Goal: Task Accomplishment & Management: Complete application form

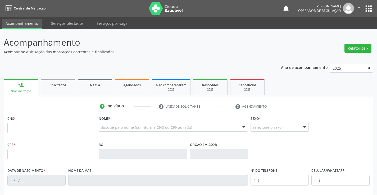
click at [26, 125] on input "text" at bounding box center [51, 128] width 89 height 11
type input "700 6014 3210 2469"
type input "0227017021"
type input "2[DATE]"
type input "[PHONE_NUMBER]"
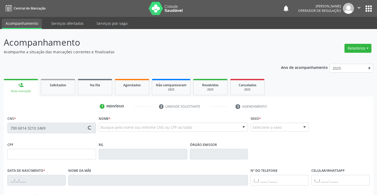
type input "[PHONE_NUMBER]"
type input "871.350.005-87"
type input "S/N"
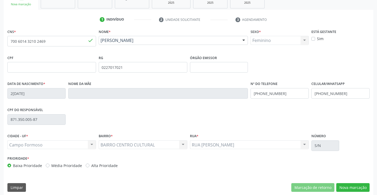
scroll to position [91, 0]
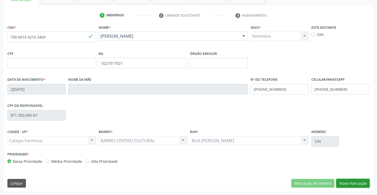
click at [358, 184] on button "Nova marcação" at bounding box center [352, 183] width 33 height 9
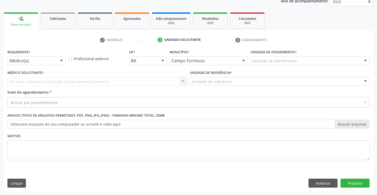
scroll to position [67, 0]
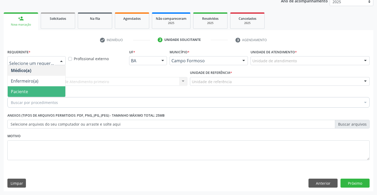
click at [33, 91] on span "Paciente" at bounding box center [37, 91] width 58 height 11
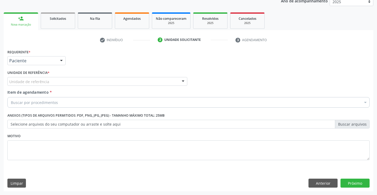
click at [115, 78] on div "Unidade de referência" at bounding box center [97, 81] width 180 height 9
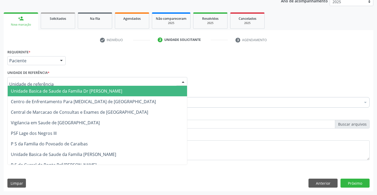
click at [61, 93] on span "Unidade Basica de Saude da Familia Dr [PERSON_NAME]" at bounding box center [66, 91] width 111 height 6
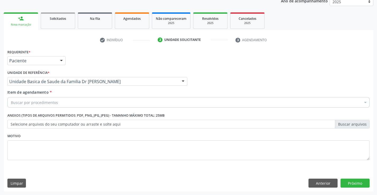
click at [84, 103] on div "Buscar por procedimentos" at bounding box center [188, 102] width 362 height 11
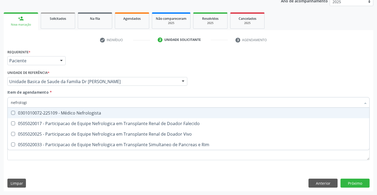
type input "nefrolog"
click at [115, 116] on span "0301010072-225109 - Médico Nefrologista" at bounding box center [188, 113] width 361 height 11
checkbox Nefrologista "true"
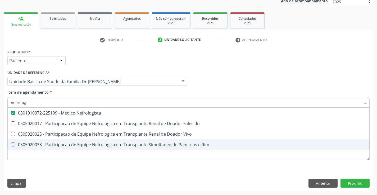
click at [242, 183] on div "Requerente * Paciente Médico(a) Enfermeiro(a) Paciente Nenhum resultado encontr…" at bounding box center [188, 120] width 369 height 144
checkbox Falecido "true"
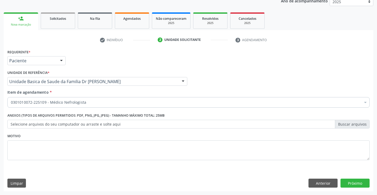
click at [353, 178] on div "Requerente * Paciente Médico(a) Enfermeiro(a) Paciente Nenhum resultado encontr…" at bounding box center [188, 120] width 369 height 144
click at [358, 185] on button "Próximo" at bounding box center [354, 183] width 29 height 9
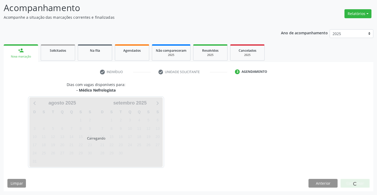
scroll to position [35, 0]
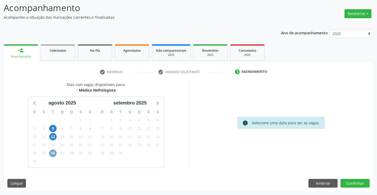
click at [51, 153] on span "26" at bounding box center [52, 153] width 7 height 7
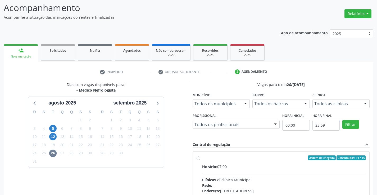
click at [232, 168] on div "Horário: 07:00" at bounding box center [284, 167] width 164 height 6
click at [200, 161] on input "Ordem de chegada Consumidos: 14 / 15 Horário: 07:00 Clínica: Policlínica Munici…" at bounding box center [198, 158] width 4 height 5
radio input "true"
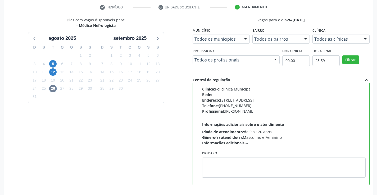
scroll to position [121, 0]
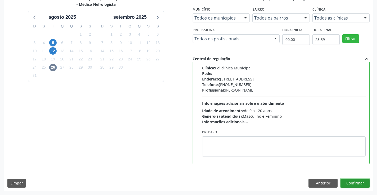
click at [353, 183] on button "Confirmar" at bounding box center [354, 183] width 29 height 9
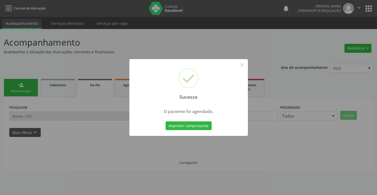
scroll to position [0, 0]
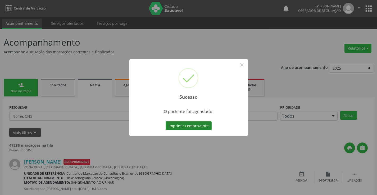
click at [196, 125] on button "Imprimir comprovante" at bounding box center [189, 126] width 46 height 9
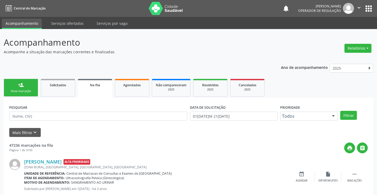
click at [16, 89] on link "person_add Nova marcação" at bounding box center [21, 88] width 34 height 18
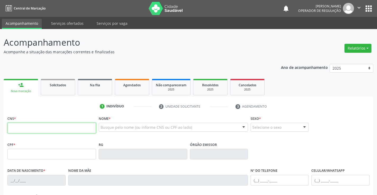
click at [26, 127] on input "text" at bounding box center [51, 128] width 89 height 11
type input "706 0043 5630 9948"
type input "0235178710"
type input "20/[DATE]"
type input "[PHONE_NUMBER]"
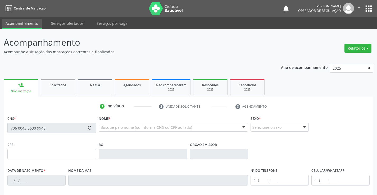
type input "[PHONE_NUMBER]"
type input "568.155.905-00"
type input "SN"
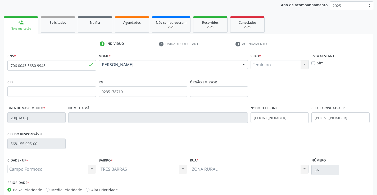
scroll to position [91, 0]
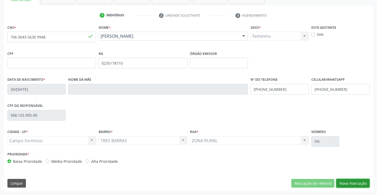
click at [354, 181] on button "Nova marcação" at bounding box center [352, 183] width 33 height 9
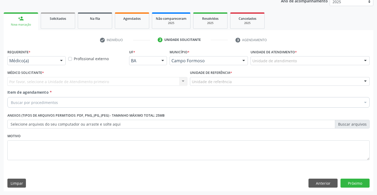
scroll to position [67, 0]
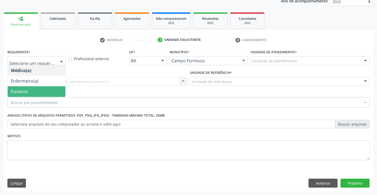
click at [32, 90] on span "Paciente" at bounding box center [37, 91] width 58 height 11
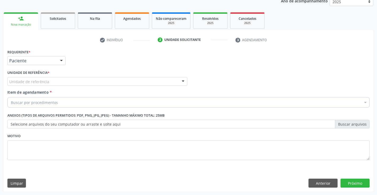
click at [80, 82] on div "Unidade de referência" at bounding box center [97, 81] width 180 height 9
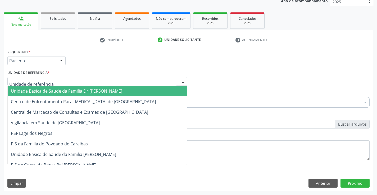
click at [65, 91] on span "Unidade Basica de Saude da Familia Dr [PERSON_NAME]" at bounding box center [66, 91] width 111 height 6
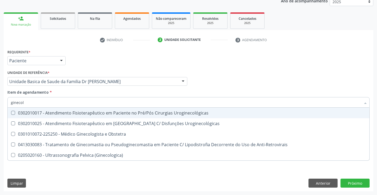
type input "ginecolo"
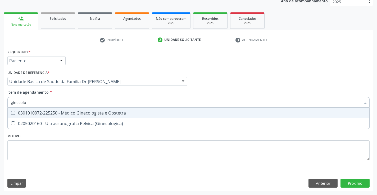
click at [62, 113] on div "0301010072-225250 - Médico Ginecologista e Obstetra" at bounding box center [188, 113] width 355 height 4
checkbox Obstetra "true"
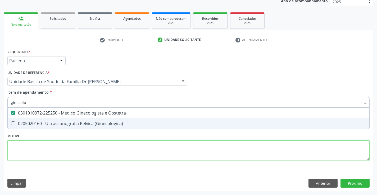
click at [91, 151] on div "Requerente * Paciente Médico(a) Enfermeiro(a) Paciente Nenhum resultado encontr…" at bounding box center [188, 108] width 362 height 120
checkbox \(Ginecologica\) "true"
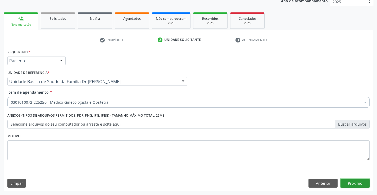
click at [345, 184] on button "Próximo" at bounding box center [354, 183] width 29 height 9
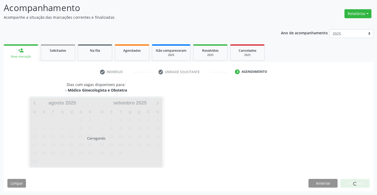
scroll to position [35, 0]
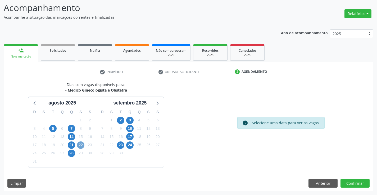
click at [83, 144] on span "22" at bounding box center [80, 145] width 7 height 7
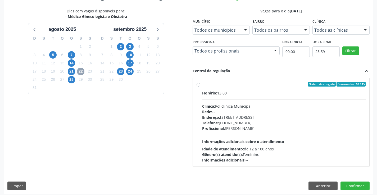
scroll to position [111, 0]
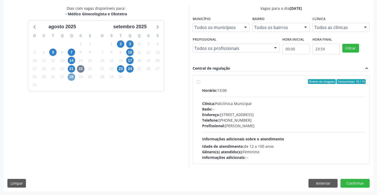
click at [72, 78] on span "28" at bounding box center [71, 77] width 7 height 7
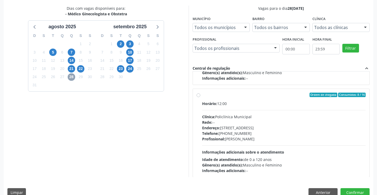
scroll to position [83, 0]
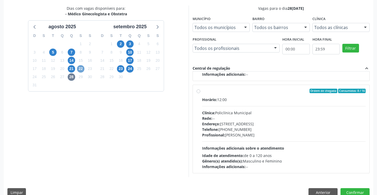
click at [81, 69] on span "22" at bounding box center [80, 68] width 7 height 7
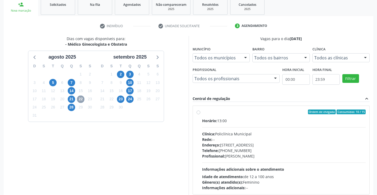
scroll to position [111, 0]
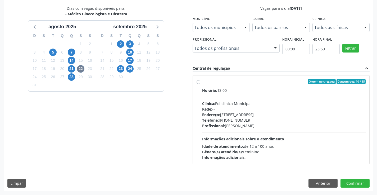
click at [211, 80] on div "Ordem de chegada Consumidos: 10 / 15" at bounding box center [284, 81] width 164 height 5
click at [200, 80] on input "Ordem de chegada Consumidos: 10 / 15 Horário: 13:00 Clínica: Policlínica Munici…" at bounding box center [198, 81] width 4 height 5
radio input "true"
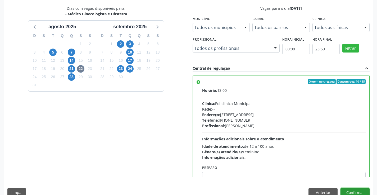
click at [354, 190] on button "Confirmar" at bounding box center [354, 193] width 29 height 9
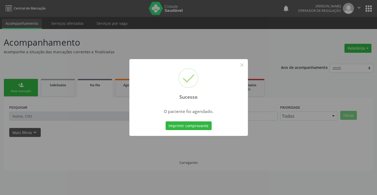
scroll to position [0, 0]
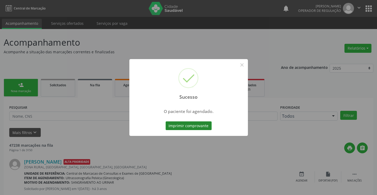
click at [194, 125] on button "Imprimir comprovante" at bounding box center [189, 126] width 46 height 9
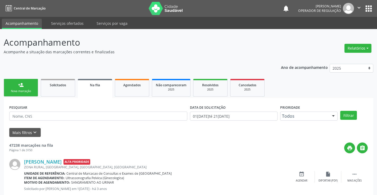
click at [16, 87] on link "person_add Nova marcação" at bounding box center [21, 88] width 34 height 18
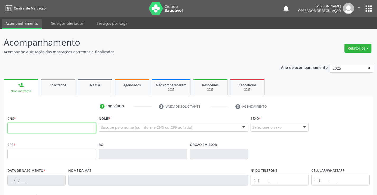
click at [33, 132] on input "text" at bounding box center [51, 128] width 89 height 11
type input "701 8012 1262 4470"
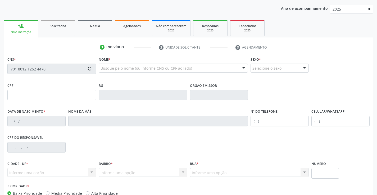
scroll to position [91, 0]
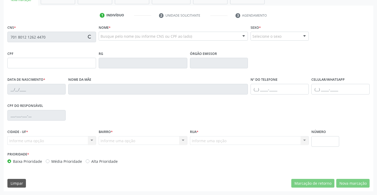
type input "102.357.421-71"
type input "[DATE]"
type input "[PERSON_NAME] de [PERSON_NAME]"
type input "[PHONE_NUMBER]"
type input "S/N"
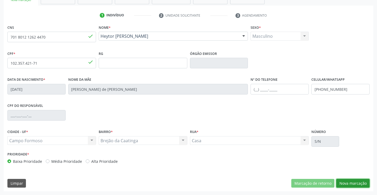
click at [355, 182] on button "Nova marcação" at bounding box center [352, 183] width 33 height 9
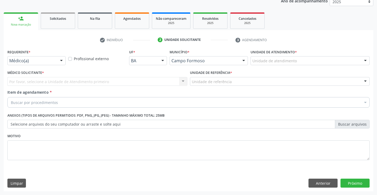
scroll to position [67, 0]
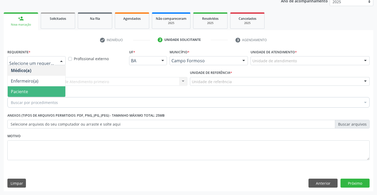
click at [33, 89] on span "Paciente" at bounding box center [37, 91] width 58 height 11
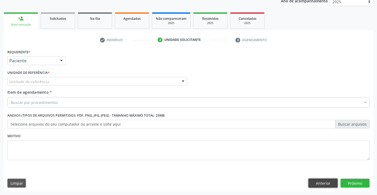
click at [326, 182] on button "Anterior" at bounding box center [322, 183] width 29 height 9
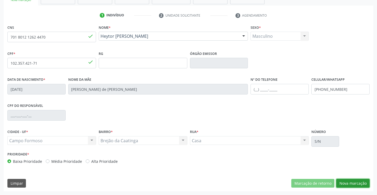
click at [350, 181] on button "Nova marcação" at bounding box center [352, 183] width 33 height 9
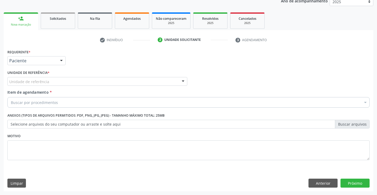
click at [134, 83] on div "Unidade de referência" at bounding box center [97, 81] width 180 height 9
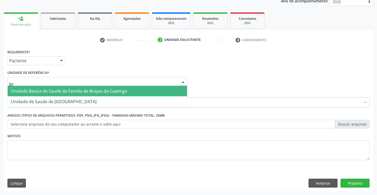
type input "bre"
click at [115, 92] on span "Unidade Basica de Saude da Familia de Brejao da Caatinga" at bounding box center [69, 91] width 116 height 6
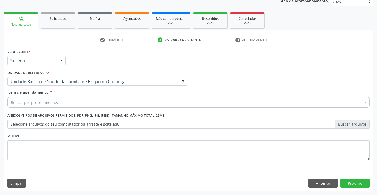
click at [65, 104] on div "Buscar por procedimentos" at bounding box center [188, 102] width 362 height 11
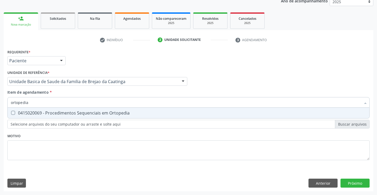
type input "ortopedi"
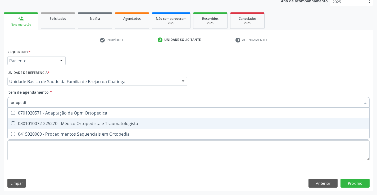
click at [87, 124] on div "0301010072-225270 - Médico Ortopedista e Traumatologista" at bounding box center [188, 124] width 355 height 4
checkbox Traumatologista "true"
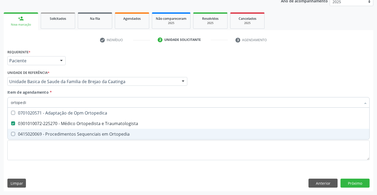
click at [184, 161] on div "Requerente * Paciente Médico(a) Enfermeiro(a) Paciente Nenhum resultado encontr…" at bounding box center [188, 108] width 362 height 120
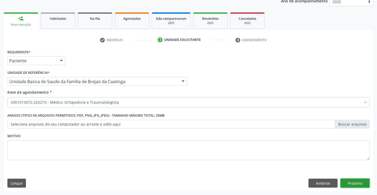
click at [355, 183] on button "Próximo" at bounding box center [354, 183] width 29 height 9
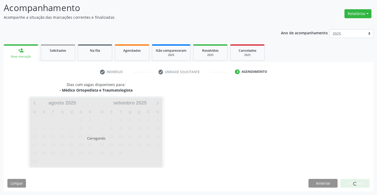
scroll to position [35, 0]
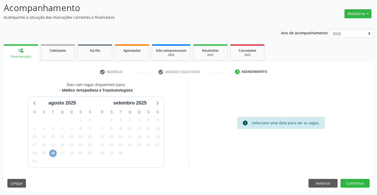
click at [52, 153] on span "26" at bounding box center [52, 153] width 7 height 7
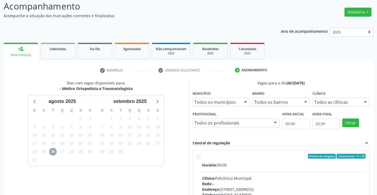
scroll to position [88, 0]
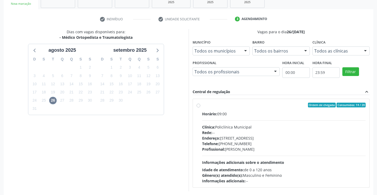
click at [209, 110] on label "Ordem de chegada Consumidos: 14 / 20 Horário: 09:00 Clínica: Policlínica Munici…" at bounding box center [284, 143] width 164 height 81
click at [200, 108] on input "Ordem de chegada Consumidos: 14 / 20 Horário: 09:00 Clínica: Policlínica Munici…" at bounding box center [198, 105] width 4 height 5
radio input "true"
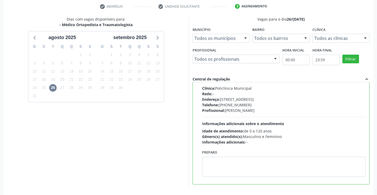
scroll to position [121, 0]
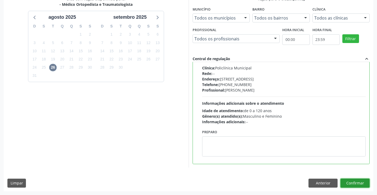
click at [354, 183] on button "Confirmar" at bounding box center [354, 183] width 29 height 9
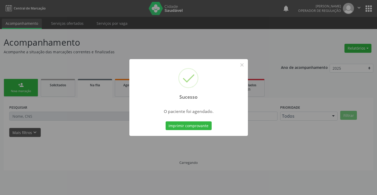
scroll to position [0, 0]
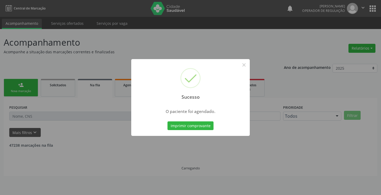
click at [167, 122] on button "Imprimir comprovante" at bounding box center [190, 126] width 46 height 9
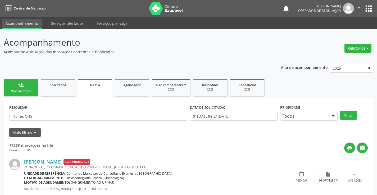
click at [31, 87] on link "person_add Nova marcação" at bounding box center [21, 88] width 34 height 18
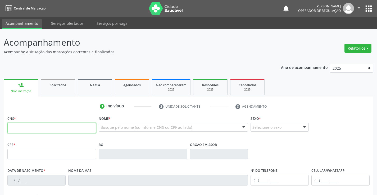
drag, startPoint x: 30, startPoint y: 133, endPoint x: 32, endPoint y: 131, distance: 3.1
click at [30, 133] on input "text" at bounding box center [51, 128] width 89 height 11
type input "700 6019 6688 2261"
type input "[DATE]"
type input "[PERSON_NAME]"
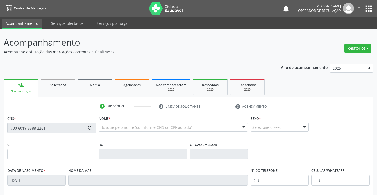
type input "[PHONE_NUMBER]"
type input "S/N"
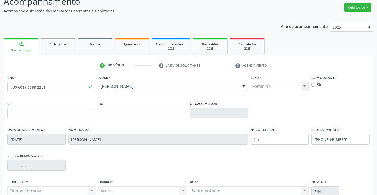
scroll to position [91, 0]
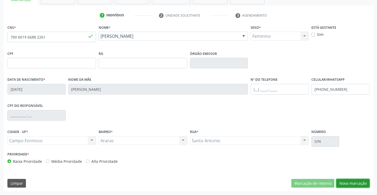
click at [350, 180] on button "Nova marcação" at bounding box center [352, 183] width 33 height 9
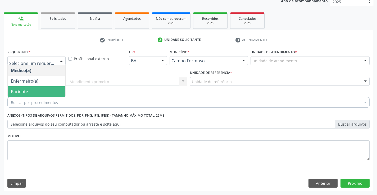
click at [36, 92] on span "Paciente" at bounding box center [37, 91] width 58 height 11
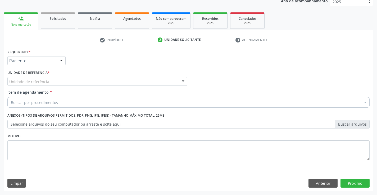
click at [88, 86] on div "Unidade de referência" at bounding box center [97, 81] width 180 height 9
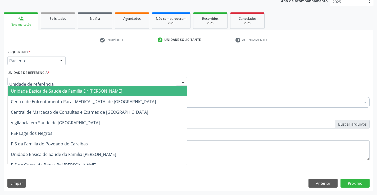
click at [83, 90] on span "Unidade Basica de Saude da Familia Dr [PERSON_NAME]" at bounding box center [66, 91] width 111 height 6
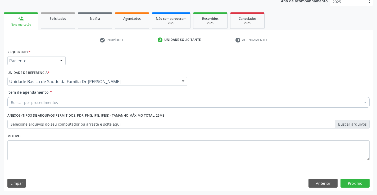
click at [67, 99] on div "Buscar por procedimentos" at bounding box center [188, 102] width 362 height 11
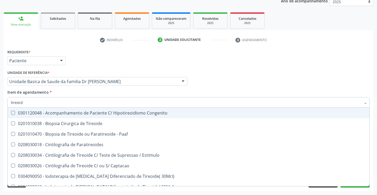
type input "tireoide"
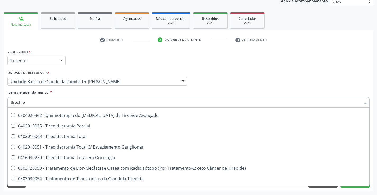
scroll to position [101, 0]
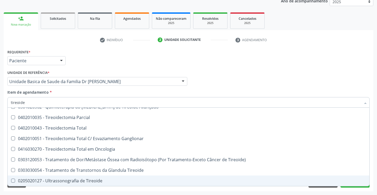
click at [80, 179] on div "0205020127 - Ultrassonografia de Tireoide" at bounding box center [188, 181] width 355 height 4
checkbox Tireoide "true"
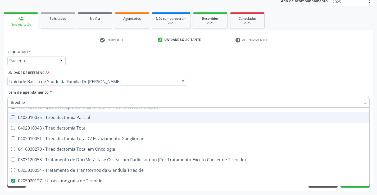
click at [71, 98] on input "tireoide" at bounding box center [186, 102] width 350 height 11
click at [98, 87] on div "Unidade de referência * Unidade Basica de Saude da Familia Dr [PERSON_NAME] Uni…" at bounding box center [97, 79] width 182 height 21
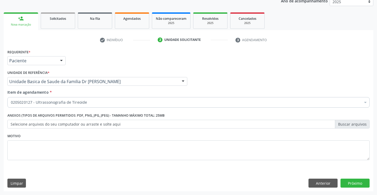
scroll to position [0, 0]
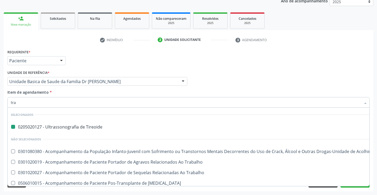
type input "tram"
checkbox Tireoide "false"
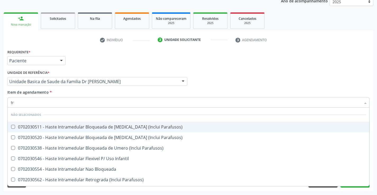
type input "t"
checkbox Parafusos\) "true"
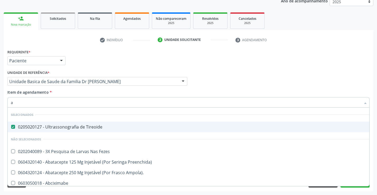
type input "ab"
checkbox Tireoide "false"
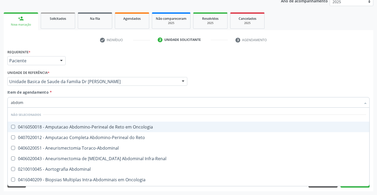
type input "abdome"
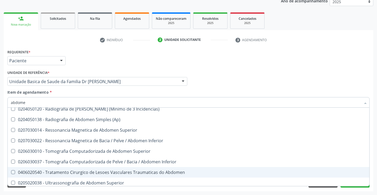
scroll to position [41, 0]
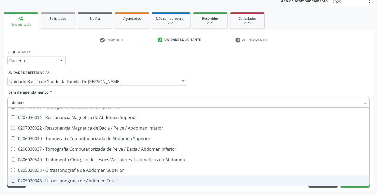
click at [100, 178] on span "0205020046 - Ultrassonografia de Abdomen Total" at bounding box center [188, 181] width 361 height 11
checkbox Total "true"
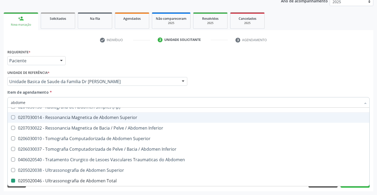
click at [251, 84] on div "Médico Solicitante Por favor, selecione a Unidade de Atendimento primeiro Nenhu…" at bounding box center [188, 79] width 365 height 21
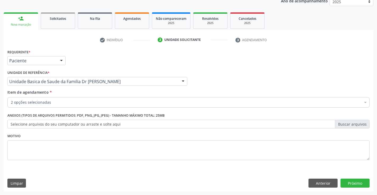
scroll to position [0, 0]
click at [353, 182] on button "Próximo" at bounding box center [354, 183] width 29 height 9
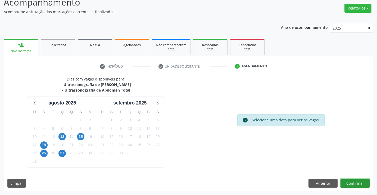
click at [359, 181] on button "Confirmar" at bounding box center [354, 183] width 29 height 9
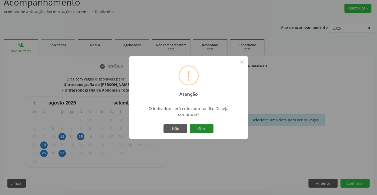
click at [205, 128] on button "Sim" at bounding box center [202, 129] width 24 height 9
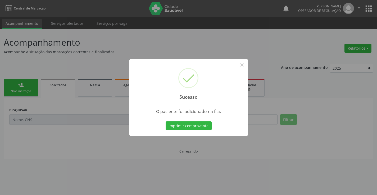
scroll to position [0, 0]
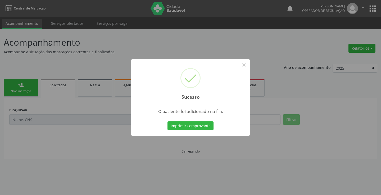
click at [206, 127] on button "Imprimir comprovante" at bounding box center [190, 126] width 46 height 9
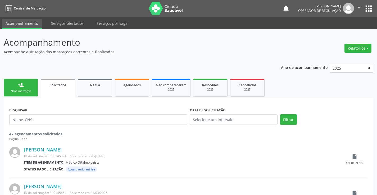
click at [24, 91] on div "Nova marcação" at bounding box center [21, 91] width 26 height 4
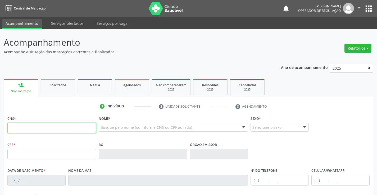
drag, startPoint x: 36, startPoint y: 130, endPoint x: 49, endPoint y: 129, distance: 13.6
click at [36, 130] on input "text" at bounding box center [51, 128] width 89 height 11
type input "704 2067 8158 3080"
type input "2[DATE]"
type input "[PHONE_NUMBER]"
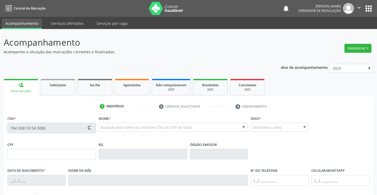
type input "S/N"
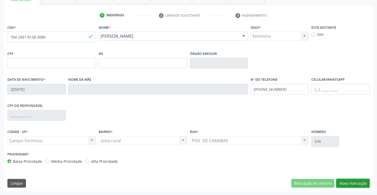
click at [350, 183] on button "Nova marcação" at bounding box center [352, 183] width 33 height 9
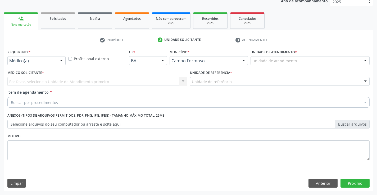
scroll to position [67, 0]
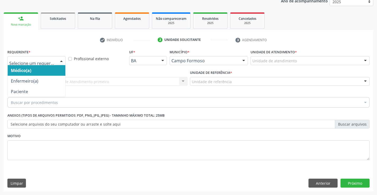
click at [57, 59] on div "Médico(a) Enfermeiro(a) Paciente Nenhum resultado encontrado para: " " Não há n…" at bounding box center [36, 60] width 58 height 9
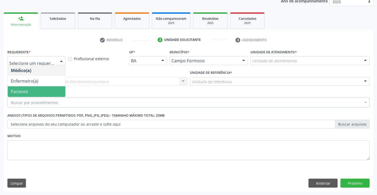
click at [16, 94] on span "Paciente" at bounding box center [19, 92] width 17 height 6
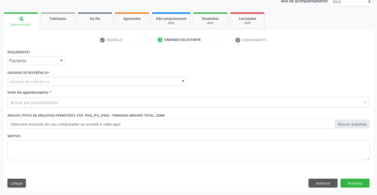
click at [94, 82] on div "Unidade de referência" at bounding box center [97, 81] width 180 height 9
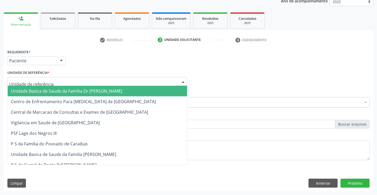
click at [72, 92] on span "Unidade Basica de Saude da Familia Dr [PERSON_NAME]" at bounding box center [66, 91] width 111 height 6
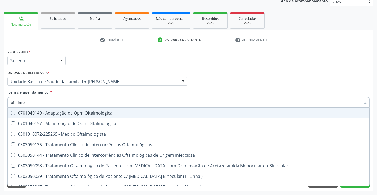
type input "oftalmolo"
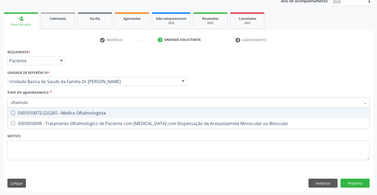
click at [60, 113] on div "0301010072-225265 - Médico Oftalmologista" at bounding box center [188, 113] width 355 height 4
checkbox Oftalmologista "true"
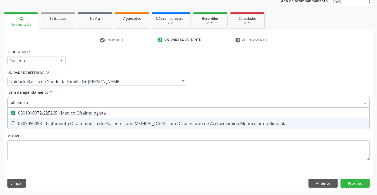
type input "oftalmolo"
click at [75, 151] on div "Requerente * Paciente Médico(a) Enfermeiro(a) Paciente Nenhum resultado encontr…" at bounding box center [188, 108] width 362 height 120
checkbox Binocular "true"
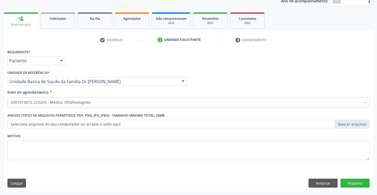
click at [291, 180] on div "Limpar Anterior Próximo" at bounding box center [188, 183] width 362 height 9
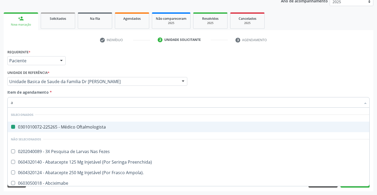
type input "ab"
checkbox Oftalmologista "false"
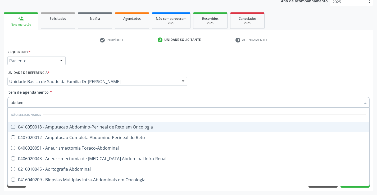
type input "abdome"
click at [28, 101] on input "abdome" at bounding box center [186, 102] width 350 height 11
click at [155, 96] on div "Item de agendamento * [PERSON_NAME] seleção Não selecionados 0204050111 - Radio…" at bounding box center [188, 98] width 362 height 17
checkbox Localizada\) "true"
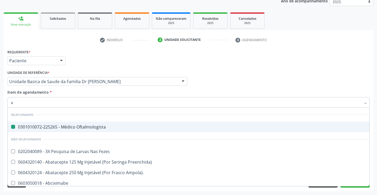
type input "ab"
checkbox Oftalmologista "false"
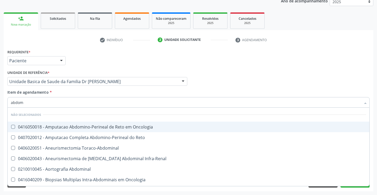
type input "abdome"
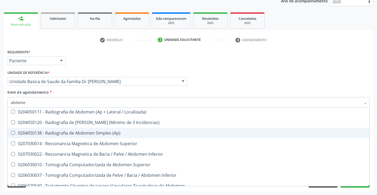
scroll to position [41, 0]
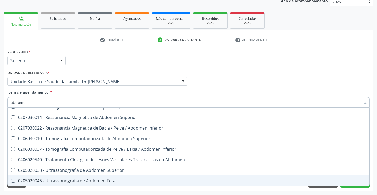
click at [71, 182] on div "0205020046 - Ultrassonografia de Abdomen Total" at bounding box center [188, 181] width 355 height 4
checkbox Total "true"
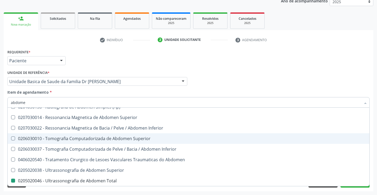
click at [367, 84] on div "Médico Solicitante Por favor, selecione a Unidade de Atendimento primeiro Nenhu…" at bounding box center [188, 79] width 365 height 21
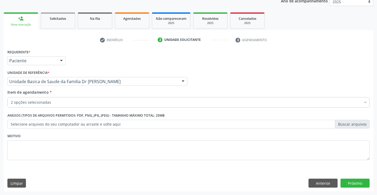
scroll to position [0, 0]
click at [356, 180] on button "Próximo" at bounding box center [354, 183] width 29 height 9
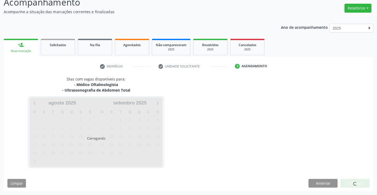
scroll to position [56, 0]
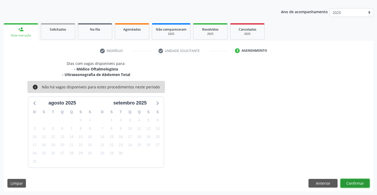
click at [354, 186] on button "Confirmar" at bounding box center [354, 183] width 29 height 9
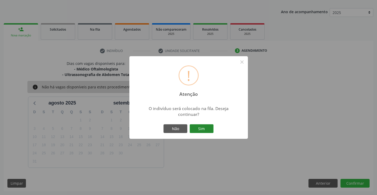
click at [203, 128] on button "Sim" at bounding box center [202, 129] width 24 height 9
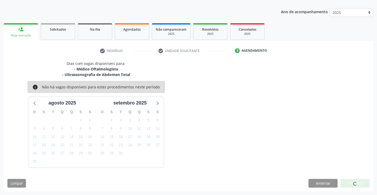
scroll to position [0, 0]
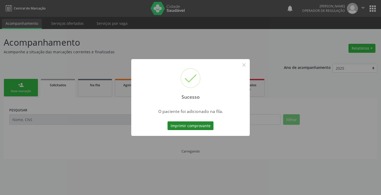
click at [202, 127] on button "Imprimir comprovante" at bounding box center [190, 126] width 46 height 9
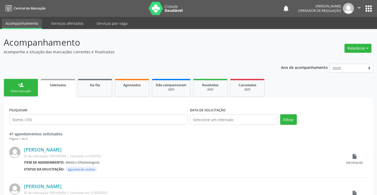
click at [359, 7] on icon "" at bounding box center [359, 8] width 6 height 6
click at [339, 32] on link "Sair" at bounding box center [345, 32] width 36 height 7
